Goal: Task Accomplishment & Management: Use online tool/utility

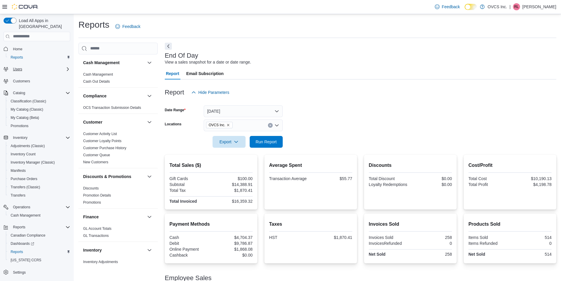
scroll to position [357, 0]
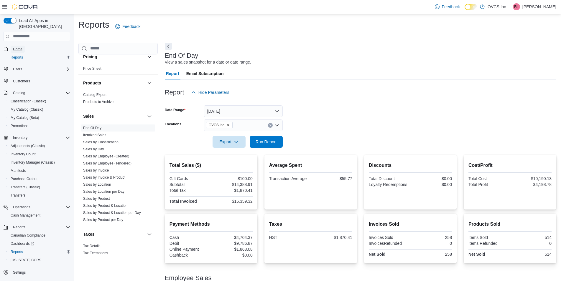
click at [20, 47] on span "Home" at bounding box center [17, 49] width 9 height 5
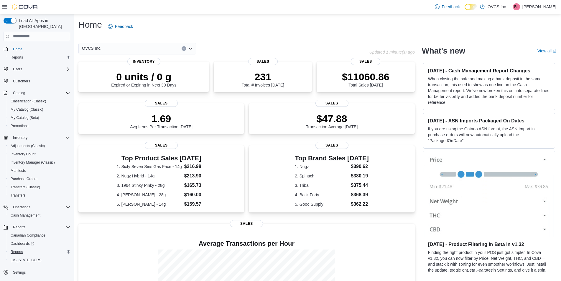
click at [23, 249] on div "Reports" at bounding box center [39, 252] width 62 height 7
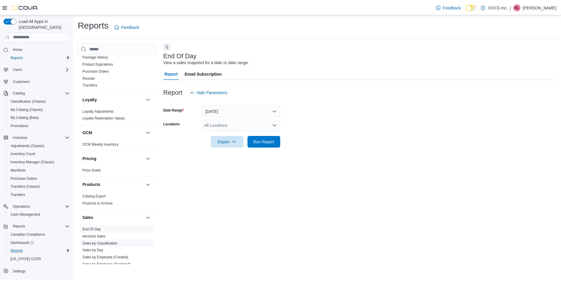
scroll to position [283, 0]
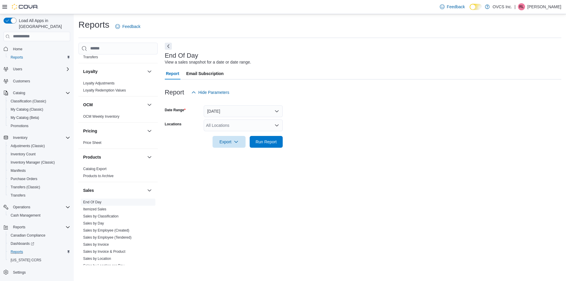
click at [91, 200] on span "End Of Day" at bounding box center [118, 202] width 75 height 7
click at [91, 203] on link "End Of Day" at bounding box center [92, 202] width 18 height 4
click at [216, 125] on div "All Locations" at bounding box center [243, 126] width 79 height 12
click at [218, 143] on span "OVCS Inc." at bounding box center [225, 144] width 19 height 6
click at [253, 144] on button "Run Report" at bounding box center [266, 142] width 33 height 12
